Goal: Information Seeking & Learning: Learn about a topic

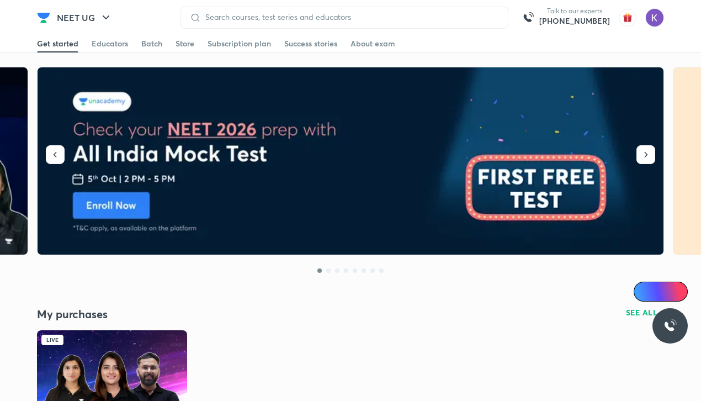
click at [56, 353] on img at bounding box center [112, 372] width 150 height 84
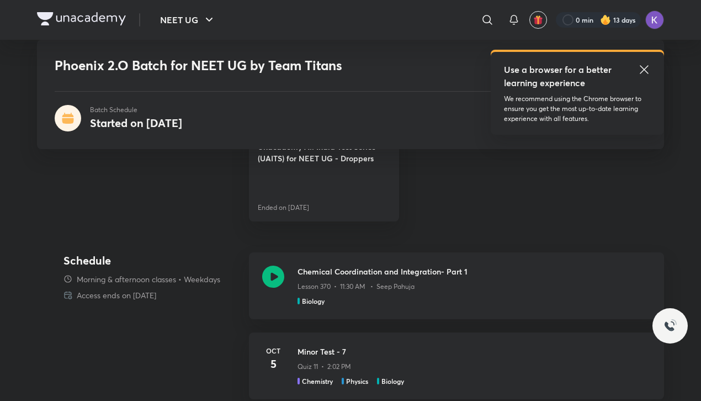
scroll to position [445, 0]
click at [275, 274] on icon at bounding box center [273, 275] width 22 height 22
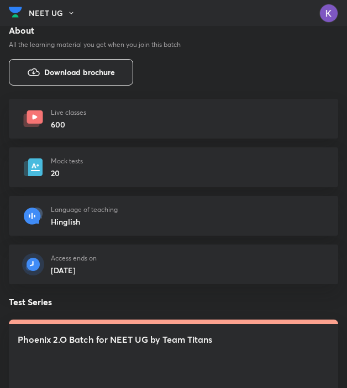
scroll to position [401, 0]
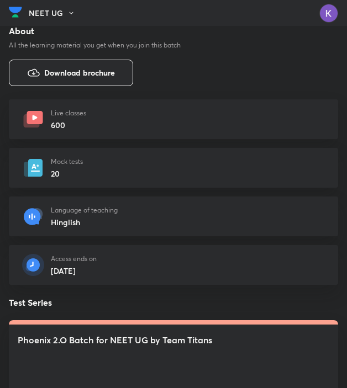
click at [336, 2] on div "NEET UG ​ Use a browser for a better learning experience We recommend using the…" at bounding box center [173, 13] width 347 height 26
